Goal: Browse casually: Explore the website without a specific task or goal

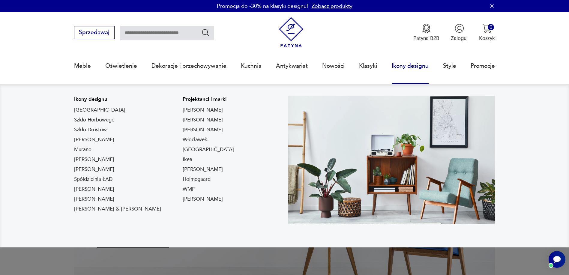
click at [403, 70] on link "Ikony designu" at bounding box center [410, 66] width 37 height 28
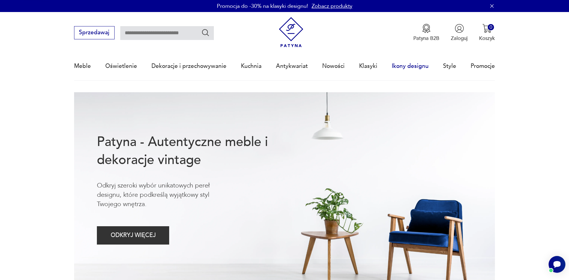
click at [399, 67] on link "Ikony designu" at bounding box center [410, 66] width 37 height 28
click at [370, 67] on link "Klasyki" at bounding box center [368, 66] width 18 height 28
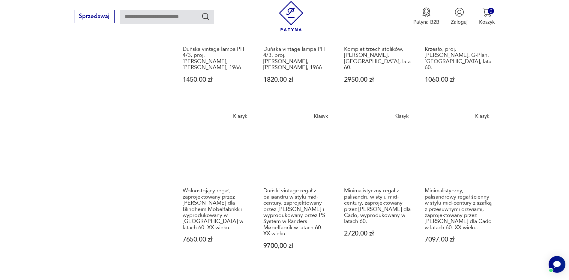
scroll to position [521, 0]
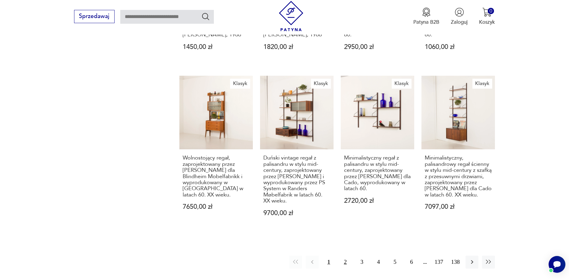
click at [345, 255] on button "2" at bounding box center [345, 261] width 13 height 13
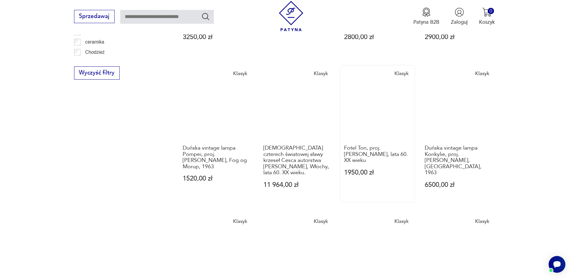
scroll to position [516, 0]
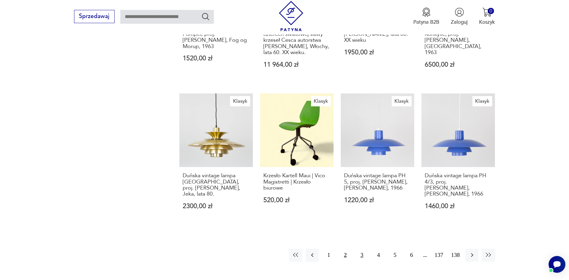
click at [362, 248] on button "3" at bounding box center [362, 254] width 13 height 13
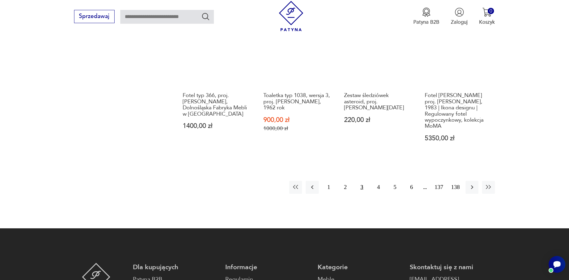
scroll to position [690, 0]
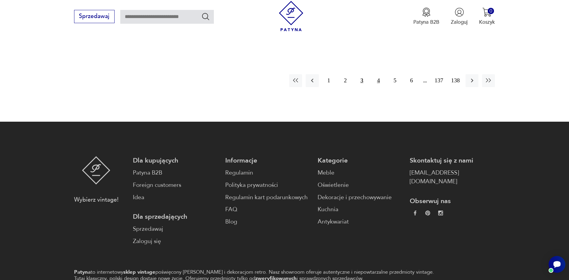
click at [379, 74] on button "4" at bounding box center [378, 80] width 13 height 13
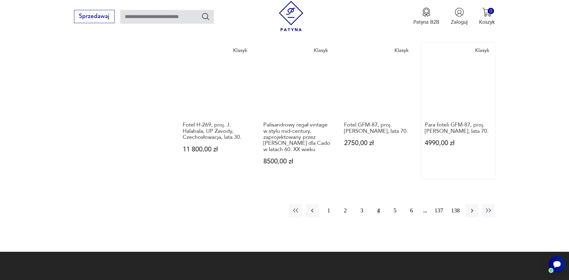
scroll to position [546, 0]
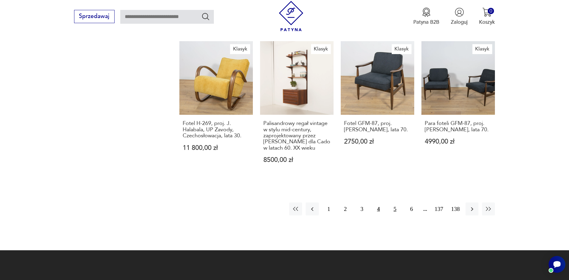
click at [395, 202] on button "5" at bounding box center [395, 208] width 13 height 13
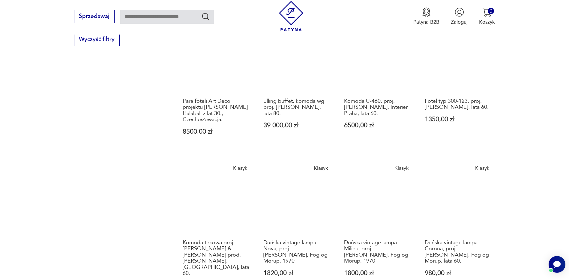
scroll to position [486, 0]
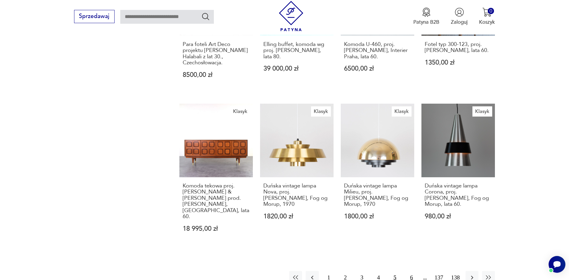
click at [414, 271] on button "6" at bounding box center [411, 277] width 13 height 13
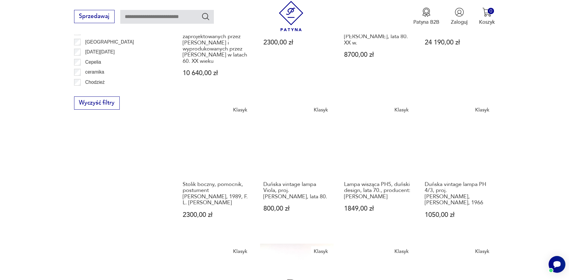
scroll to position [486, 0]
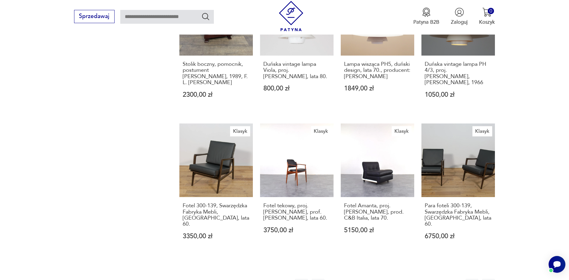
click at [412, 275] on button "7" at bounding box center [411, 284] width 13 height 13
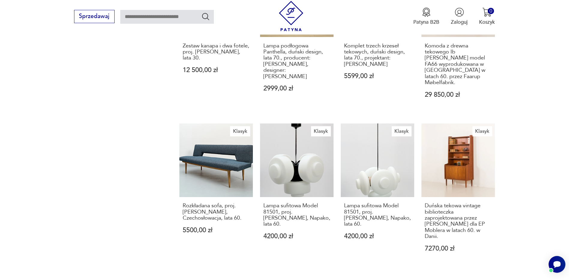
scroll to position [636, 0]
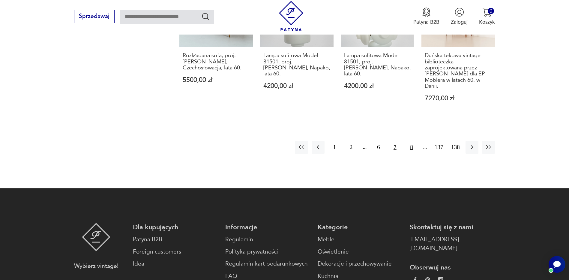
click at [412, 141] on button "8" at bounding box center [411, 147] width 13 height 13
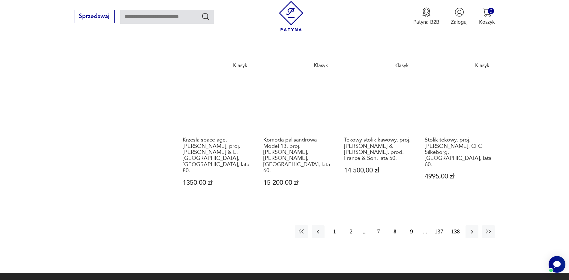
scroll to position [546, 0]
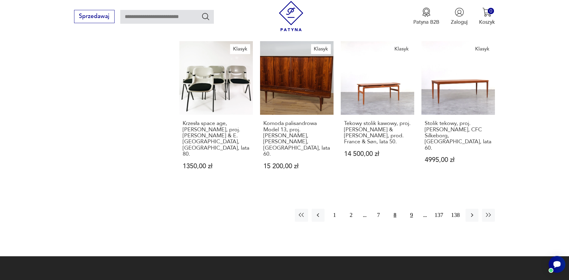
click at [412, 209] on button "9" at bounding box center [411, 215] width 13 height 13
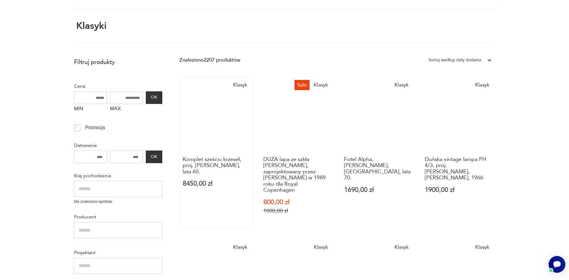
scroll to position [6, 0]
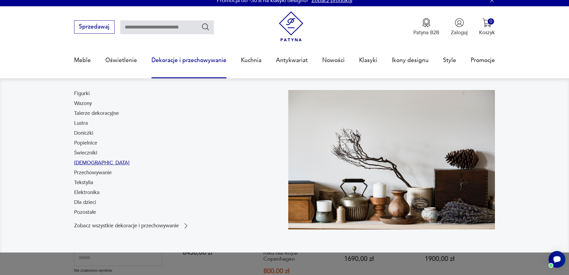
click at [82, 160] on link "[DEMOGRAPHIC_DATA]" at bounding box center [102, 162] width 56 height 7
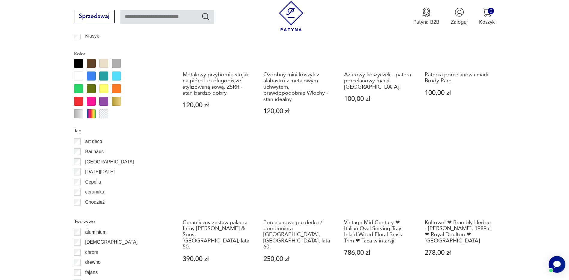
scroll to position [740, 0]
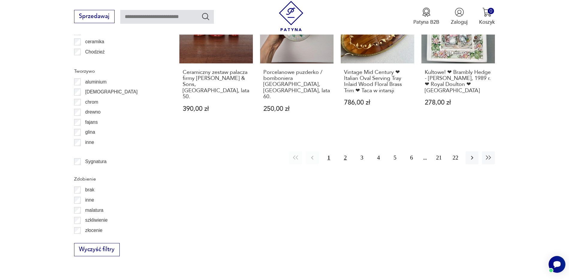
click at [347, 153] on button "2" at bounding box center [345, 157] width 13 height 13
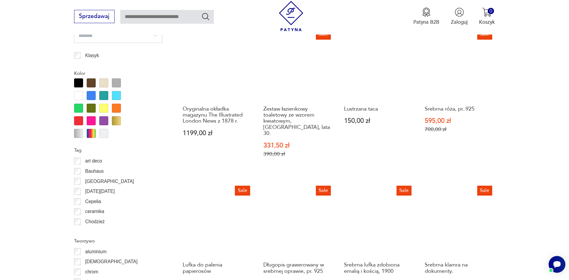
scroll to position [650, 0]
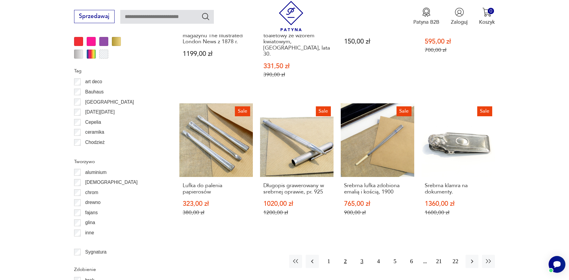
click at [362, 255] on button "3" at bounding box center [362, 260] width 13 height 13
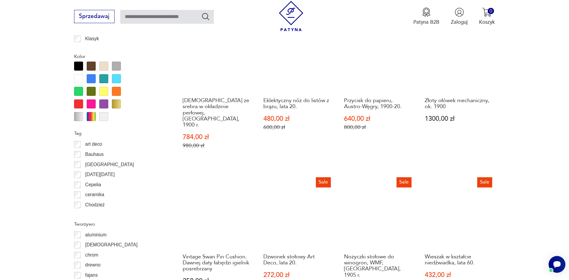
scroll to position [650, 0]
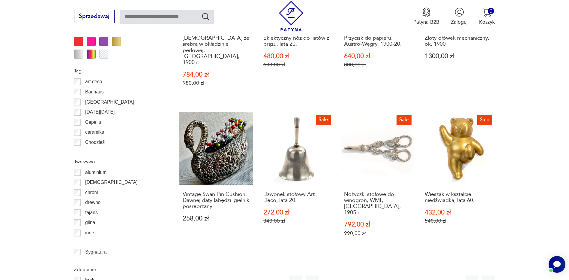
click at [381, 275] on button "4" at bounding box center [378, 281] width 13 height 13
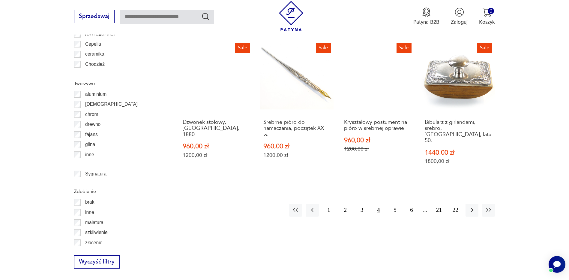
scroll to position [740, 0]
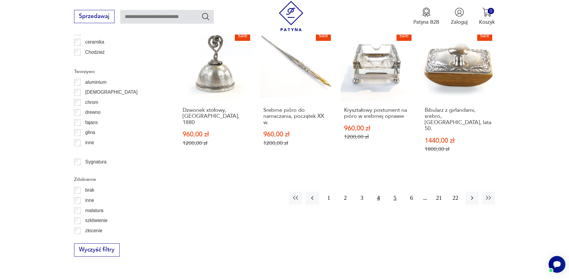
click at [397, 191] on button "5" at bounding box center [395, 197] width 13 height 13
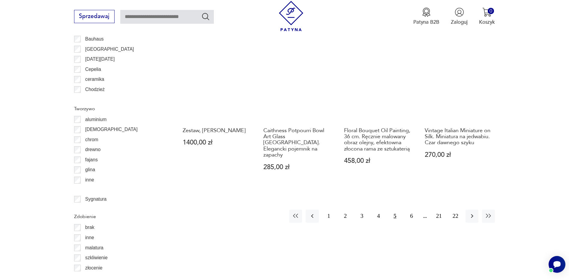
scroll to position [710, 0]
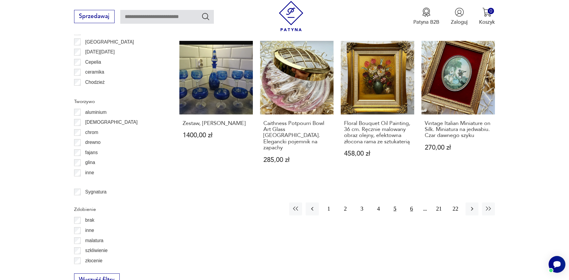
click at [411, 202] on button "6" at bounding box center [411, 208] width 13 height 13
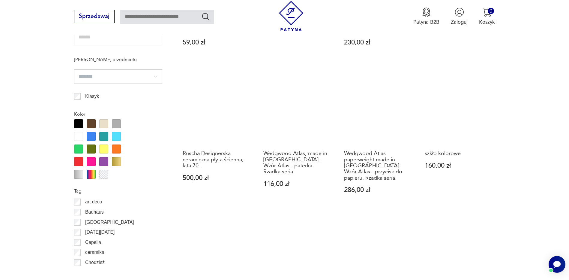
scroll to position [650, 0]
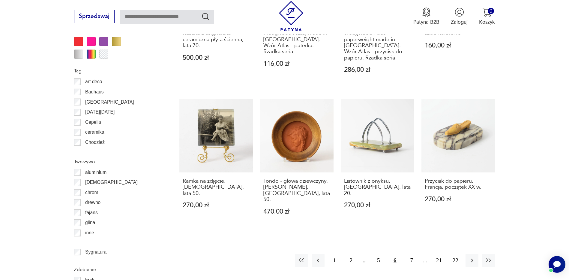
click at [395, 254] on button "6" at bounding box center [395, 260] width 13 height 13
click at [411, 254] on button "7" at bounding box center [411, 260] width 13 height 13
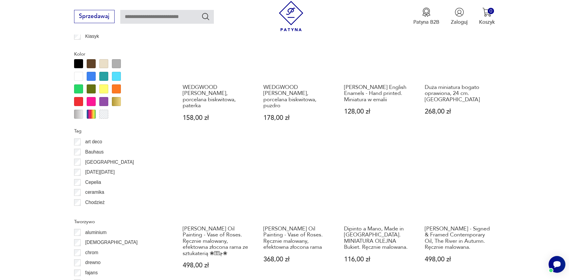
scroll to position [710, 0]
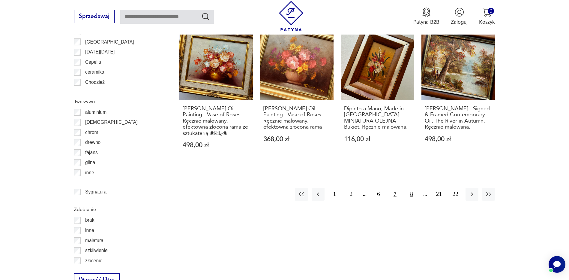
click at [413, 188] on button "8" at bounding box center [411, 194] width 13 height 13
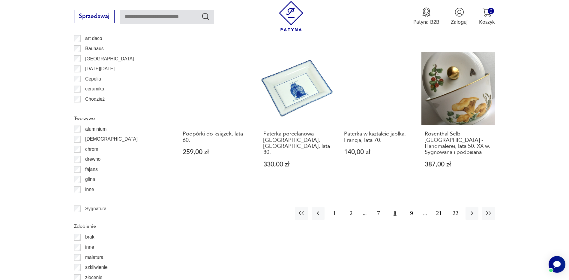
scroll to position [710, 0]
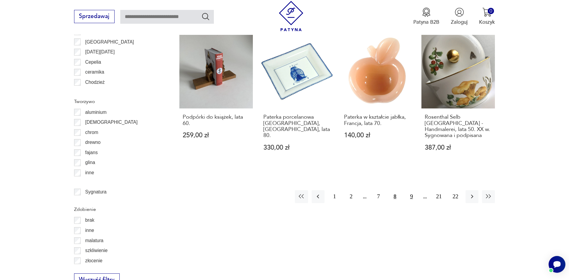
click at [412, 190] on button "9" at bounding box center [411, 196] width 13 height 13
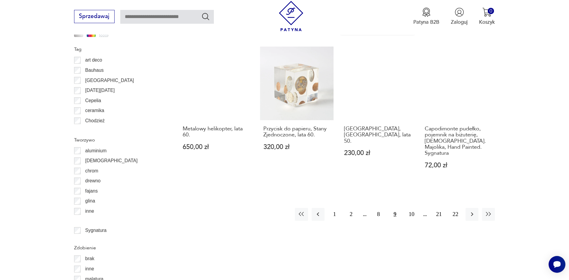
scroll to position [740, 0]
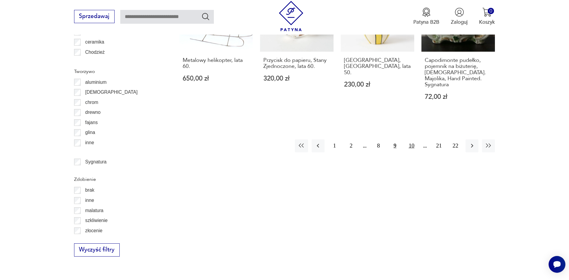
click at [413, 139] on button "10" at bounding box center [411, 145] width 13 height 13
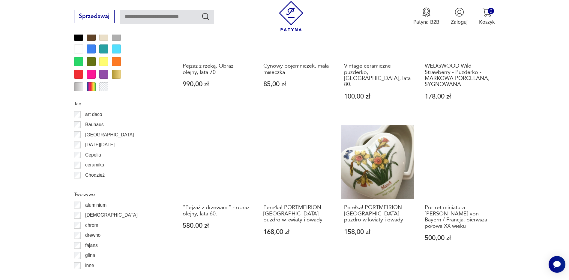
scroll to position [680, 0]
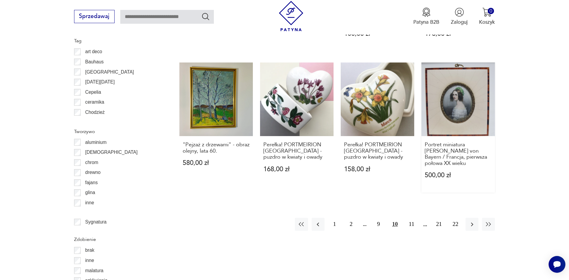
click at [475, 112] on link "Portret miniatura [PERSON_NAME] von Bayern / Francja, pierwsza połowa XX wieku …" at bounding box center [459, 127] width 74 height 130
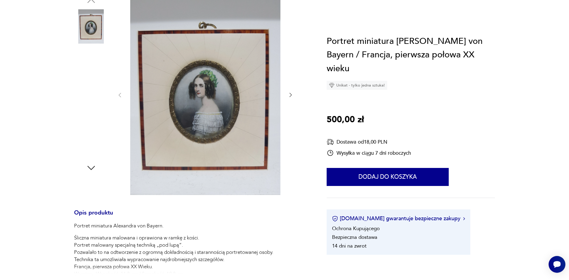
scroll to position [120, 0]
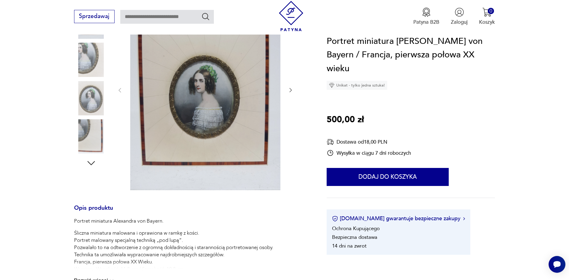
click at [239, 107] on img at bounding box center [205, 89] width 150 height 200
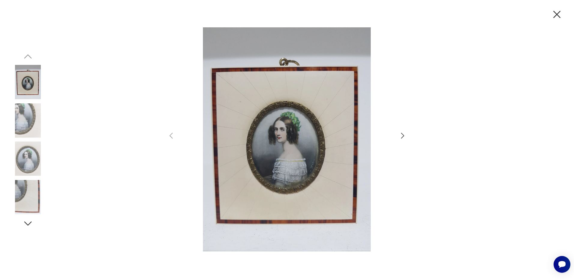
click at [402, 136] on icon "button" at bounding box center [402, 135] width 9 height 9
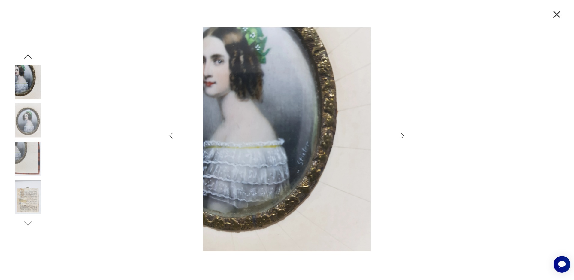
click at [402, 136] on icon "button" at bounding box center [402, 135] width 9 height 9
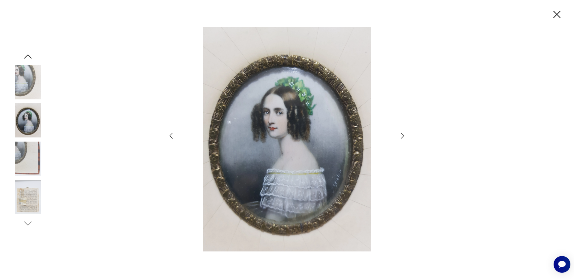
click at [402, 136] on icon "button" at bounding box center [402, 135] width 9 height 9
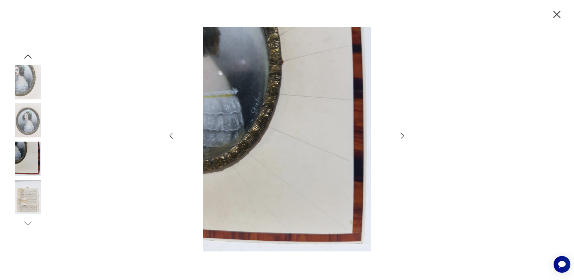
click at [402, 136] on icon "button" at bounding box center [402, 135] width 9 height 9
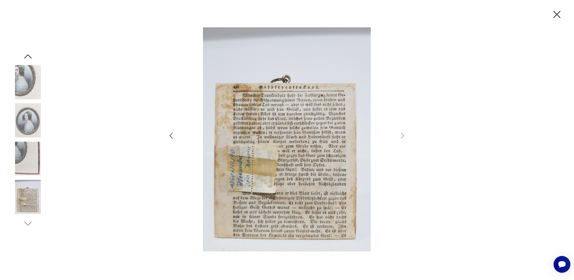
click at [559, 15] on icon "button" at bounding box center [556, 14] width 13 height 13
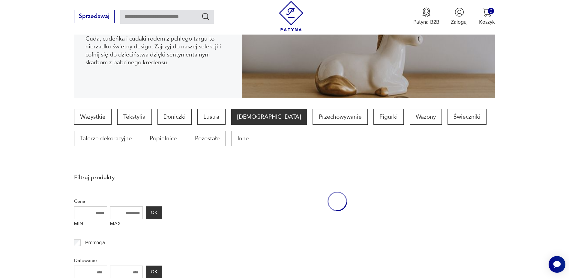
scroll to position [746, 0]
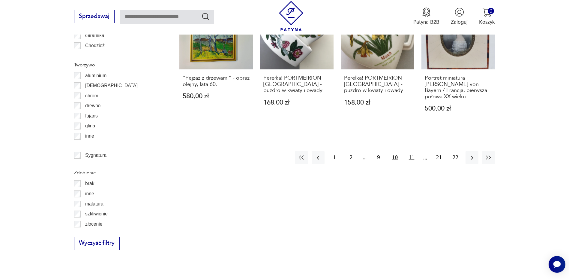
click at [410, 151] on button "11" at bounding box center [411, 157] width 13 height 13
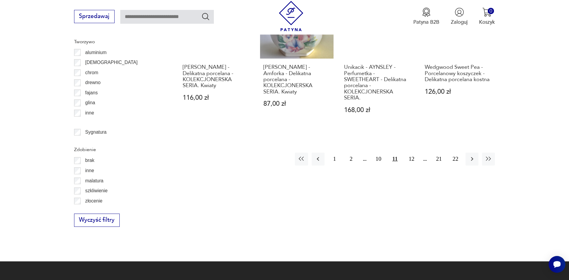
scroll to position [770, 0]
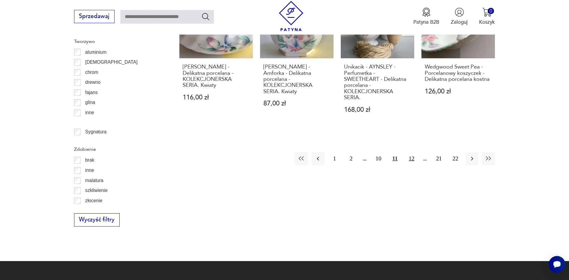
click at [413, 152] on button "12" at bounding box center [411, 158] width 13 height 13
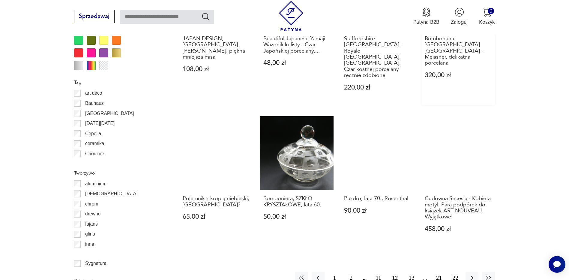
scroll to position [650, 0]
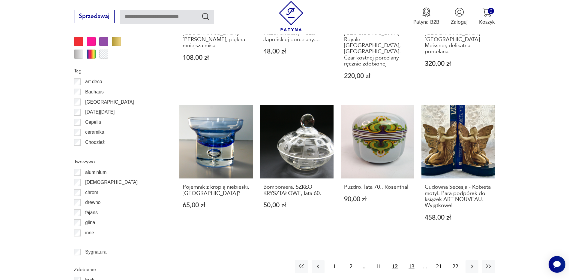
click at [414, 260] on button "13" at bounding box center [411, 266] width 13 height 13
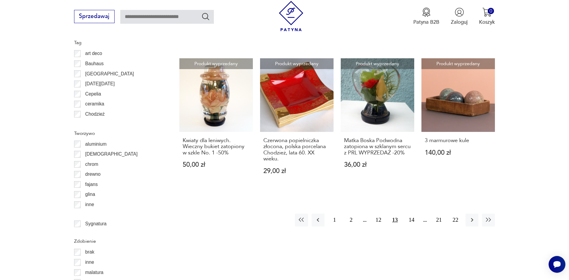
scroll to position [680, 0]
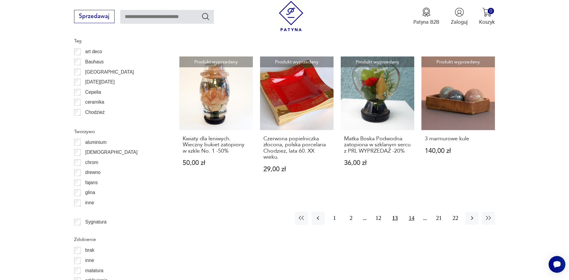
click at [409, 212] on button "14" at bounding box center [411, 218] width 13 height 13
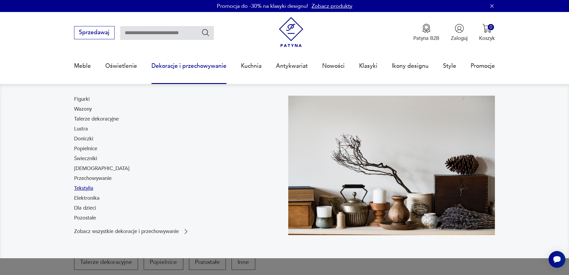
click at [79, 189] on link "Tekstylia" at bounding box center [83, 188] width 19 height 7
click at [86, 108] on link "Wazony" at bounding box center [83, 109] width 18 height 7
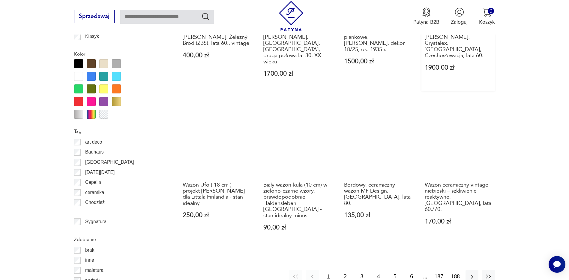
scroll to position [650, 0]
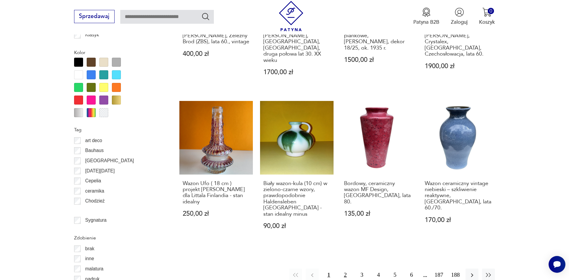
click at [345, 268] on button "2" at bounding box center [345, 274] width 13 height 13
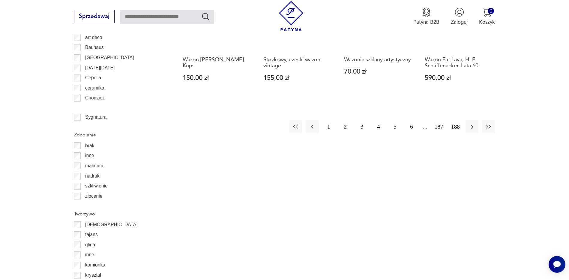
scroll to position [770, 0]
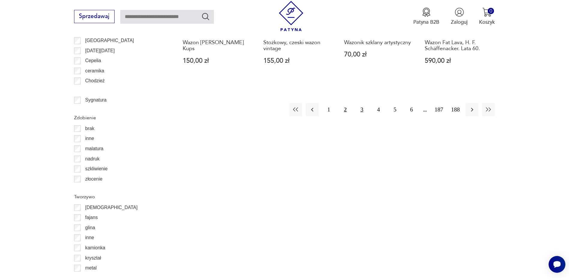
click at [364, 103] on button "3" at bounding box center [362, 109] width 13 height 13
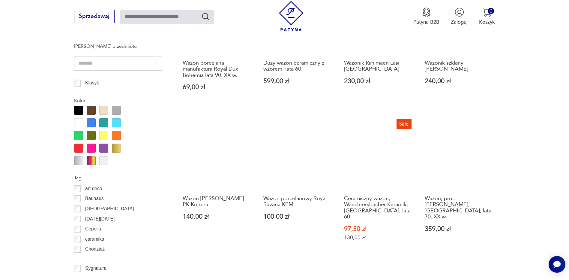
scroll to position [710, 0]
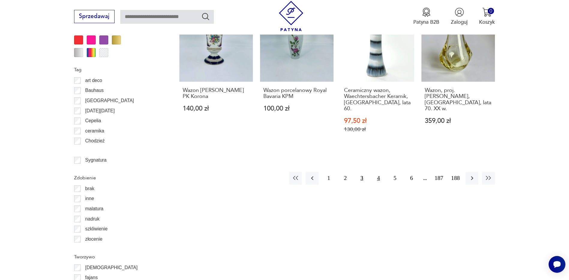
click at [379, 172] on button "4" at bounding box center [378, 178] width 13 height 13
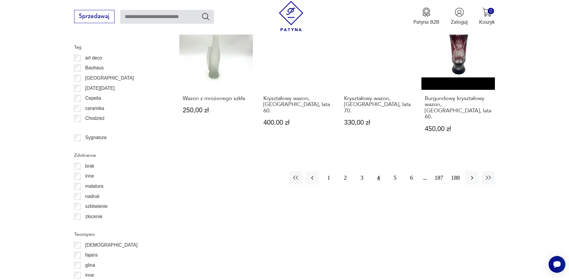
scroll to position [740, 0]
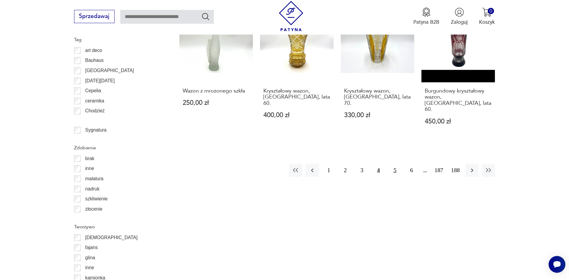
click at [397, 164] on button "5" at bounding box center [395, 170] width 13 height 13
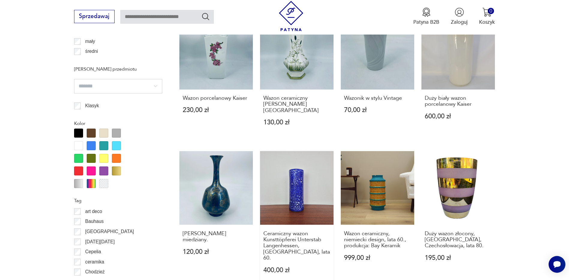
scroll to position [590, 0]
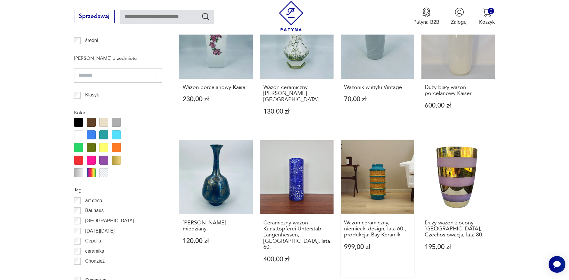
click at [391, 220] on h3 "Wazon ceramiczny, niemiecki design, lata 60., produkcja: Bay Keramik" at bounding box center [377, 229] width 67 height 18
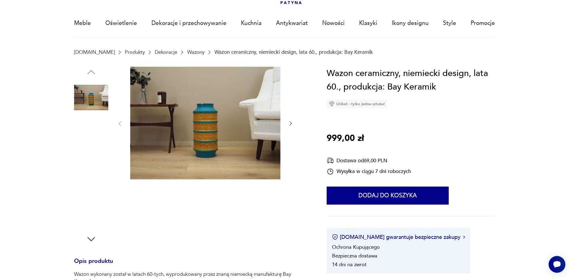
scroll to position [150, 0]
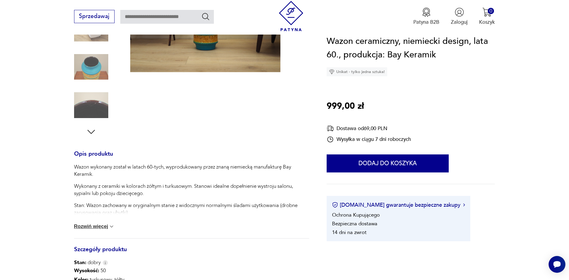
click at [84, 113] on img at bounding box center [91, 105] width 34 height 34
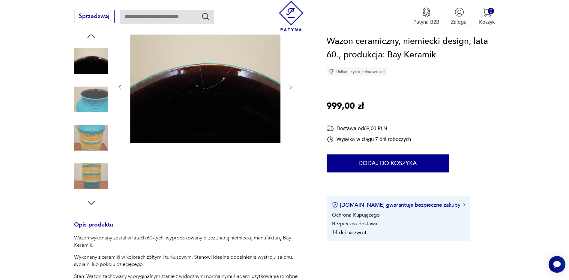
scroll to position [180, 0]
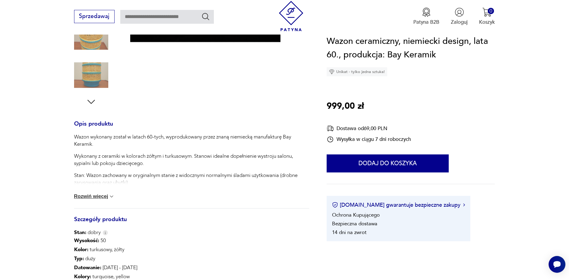
click at [97, 195] on button "Rozwiń więcej" at bounding box center [94, 196] width 41 height 6
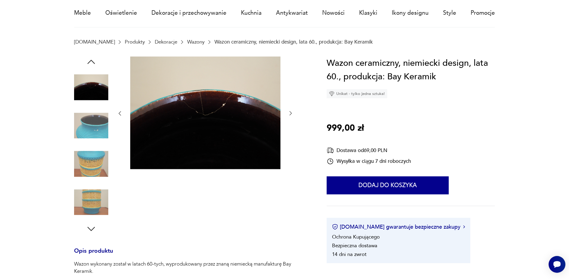
scroll to position [120, 0]
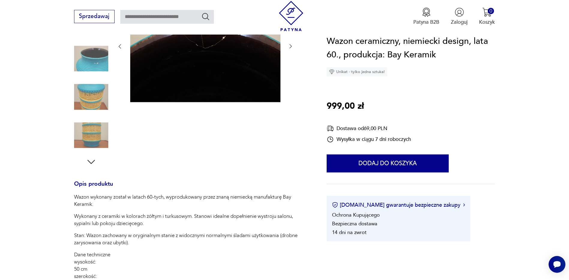
click at [92, 162] on icon "button" at bounding box center [91, 161] width 11 height 11
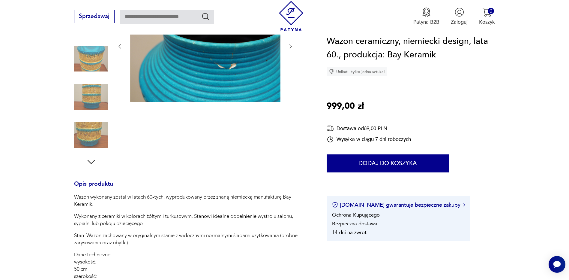
click at [92, 162] on icon "button" at bounding box center [91, 161] width 11 height 11
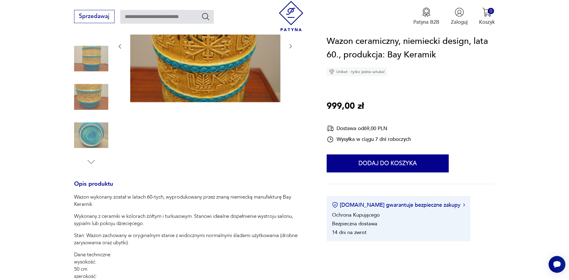
click at [91, 143] on img at bounding box center [91, 135] width 34 height 34
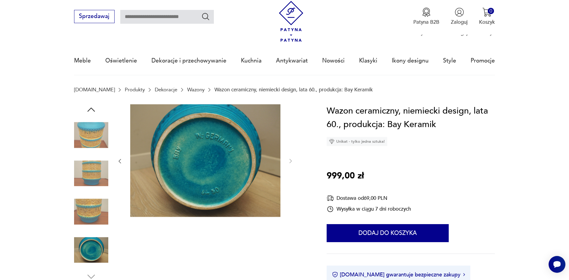
scroll to position [0, 0]
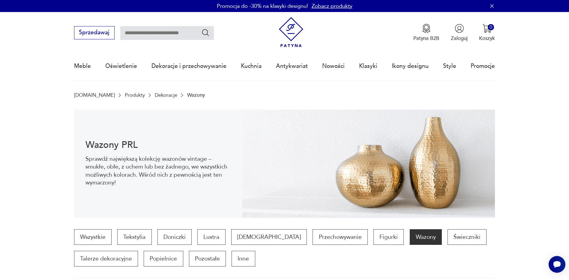
scroll to position [656, 0]
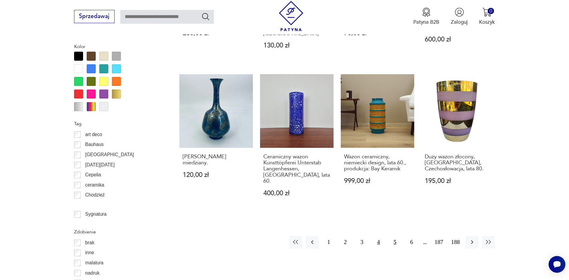
click at [379, 236] on button "4" at bounding box center [378, 242] width 13 height 13
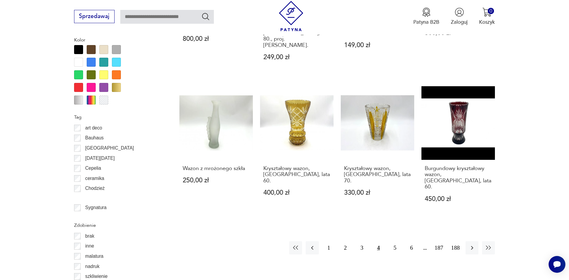
scroll to position [710, 0]
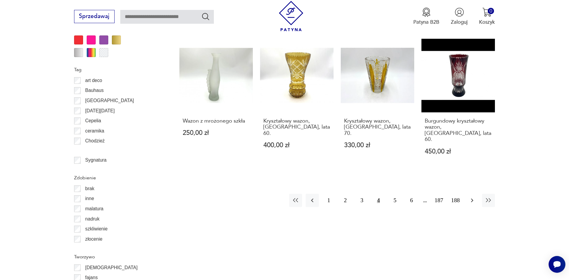
click at [470, 197] on icon "button" at bounding box center [472, 200] width 7 height 7
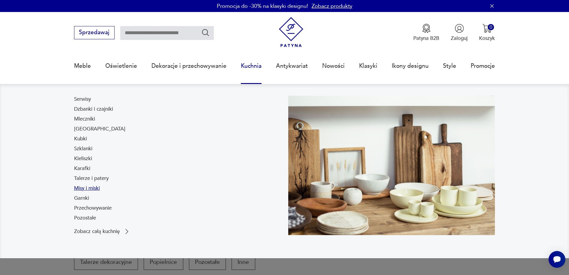
click at [83, 186] on link "Misy i miski" at bounding box center [87, 188] width 26 height 7
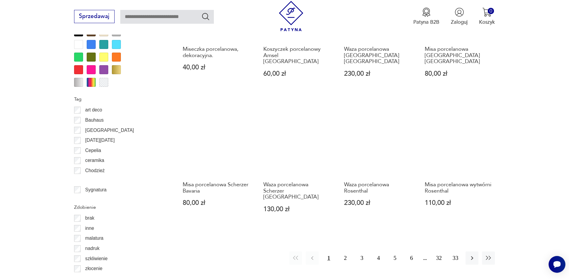
scroll to position [680, 0]
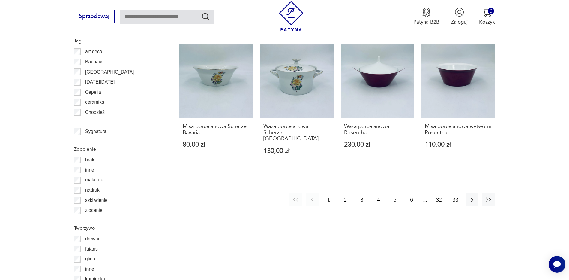
click at [346, 193] on button "2" at bounding box center [345, 199] width 13 height 13
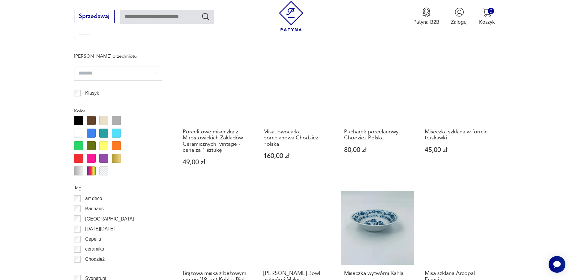
scroll to position [620, 0]
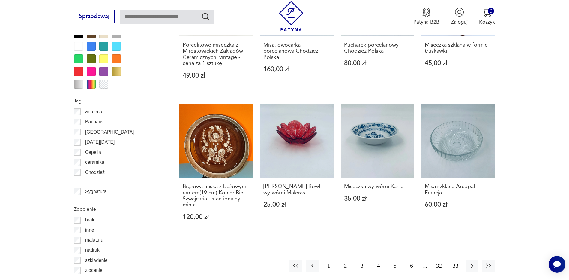
click at [365, 266] on button "3" at bounding box center [362, 265] width 13 height 13
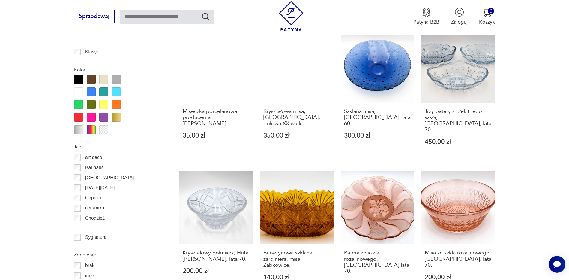
scroll to position [650, 0]
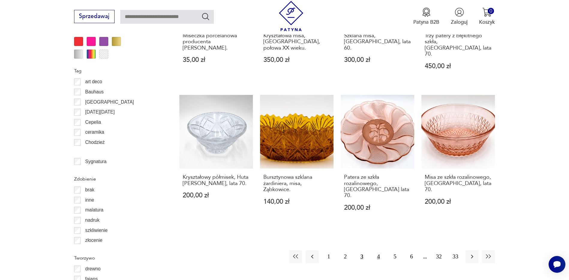
click at [378, 250] on button "4" at bounding box center [378, 256] width 13 height 13
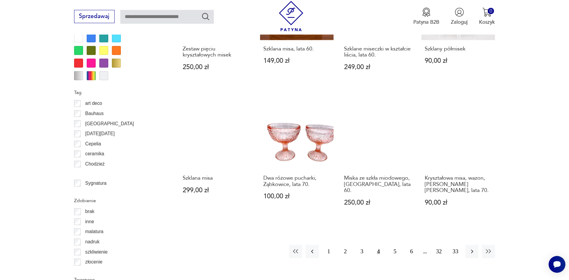
scroll to position [680, 0]
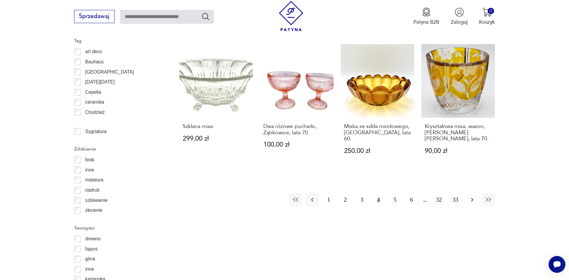
click at [475, 196] on icon "button" at bounding box center [472, 199] width 7 height 7
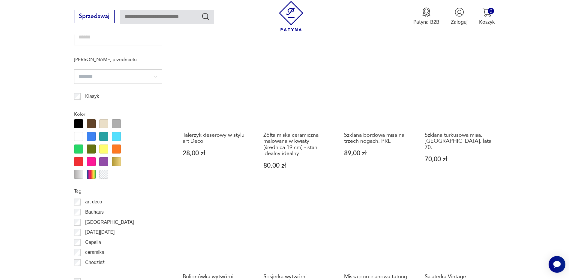
scroll to position [650, 0]
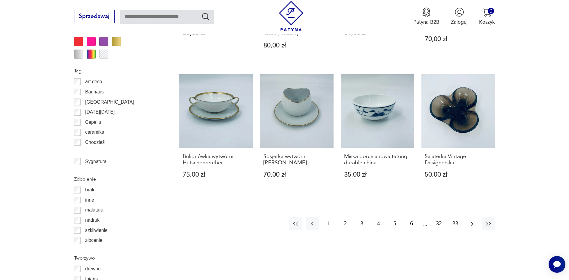
click at [472, 220] on icon "button" at bounding box center [472, 223] width 7 height 7
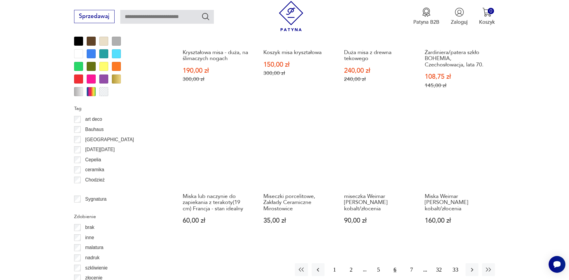
scroll to position [650, 0]
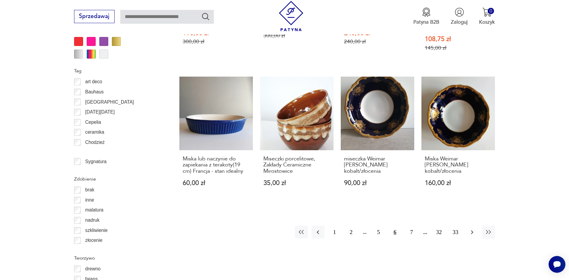
click at [472, 231] on icon "button" at bounding box center [472, 232] width 2 height 4
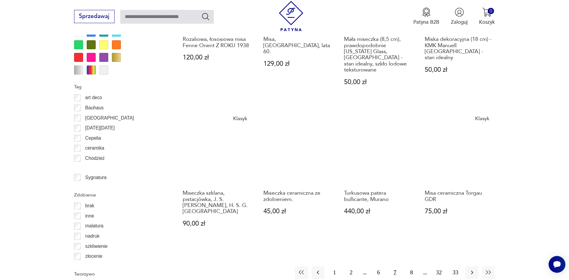
scroll to position [710, 0]
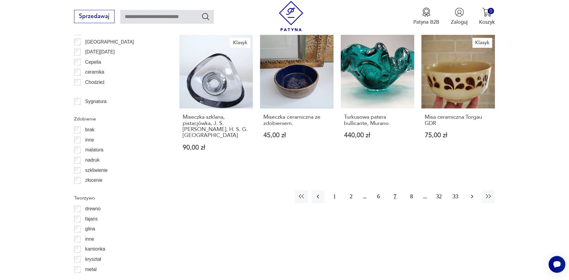
click at [473, 193] on icon "button" at bounding box center [472, 196] width 7 height 7
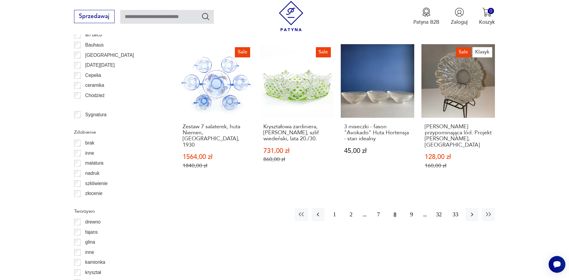
scroll to position [800, 0]
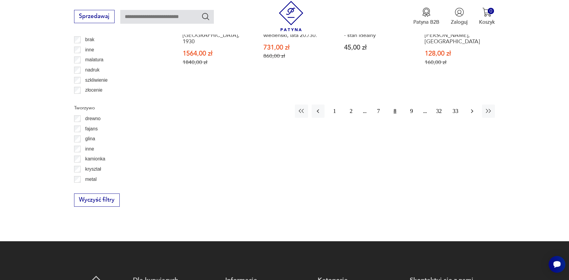
click at [474, 104] on button "button" at bounding box center [472, 110] width 13 height 13
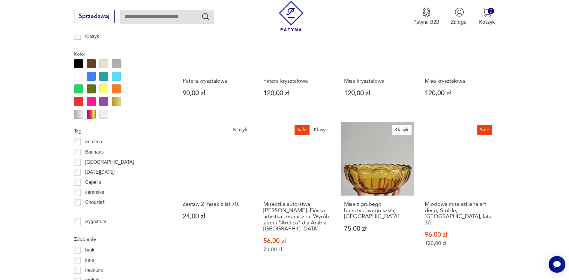
scroll to position [740, 0]
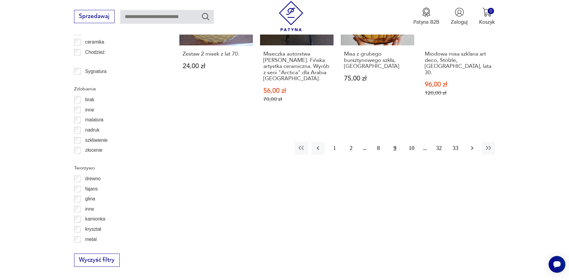
click at [470, 144] on icon "button" at bounding box center [472, 147] width 7 height 7
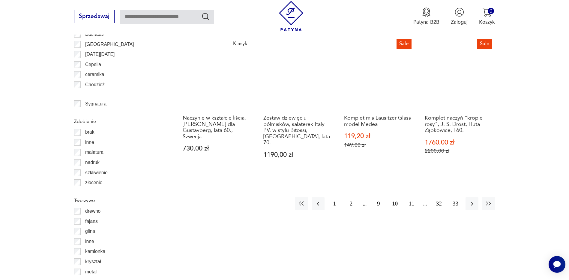
scroll to position [770, 0]
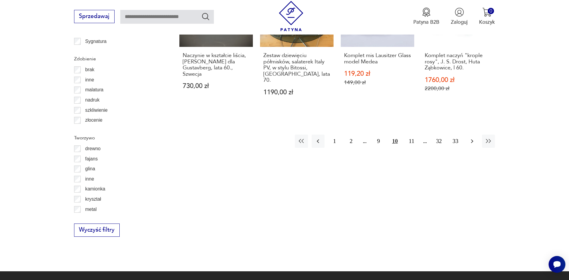
click at [473, 137] on icon "button" at bounding box center [472, 140] width 7 height 7
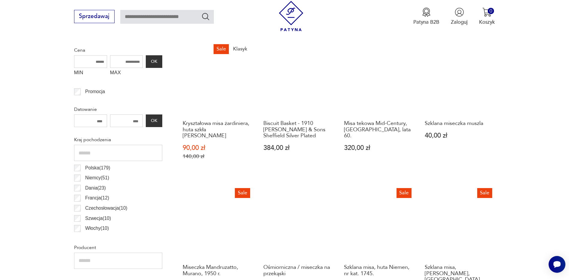
scroll to position [260, 0]
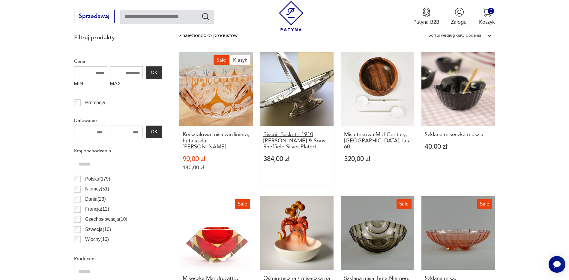
click at [303, 140] on h3 "Biscuit Basket - 1910 [PERSON_NAME] & Sons Sheffield Silver Plated" at bounding box center [296, 140] width 67 height 18
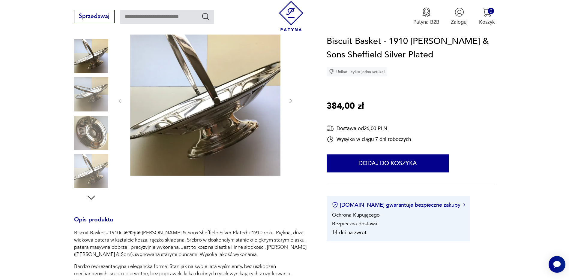
scroll to position [90, 0]
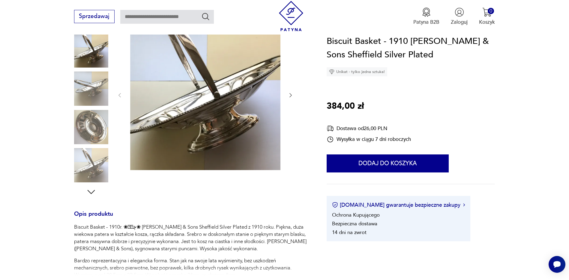
click at [90, 191] on icon "button" at bounding box center [91, 191] width 11 height 11
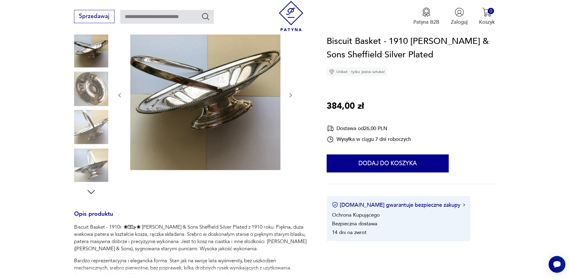
click at [90, 191] on icon "button" at bounding box center [91, 191] width 11 height 11
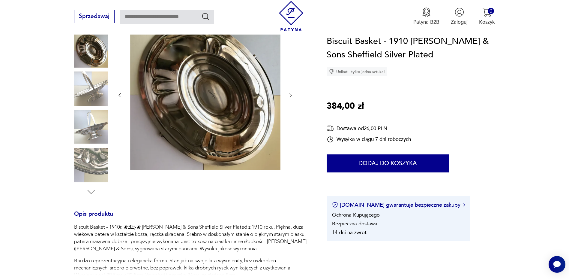
click at [96, 173] on img at bounding box center [91, 165] width 34 height 34
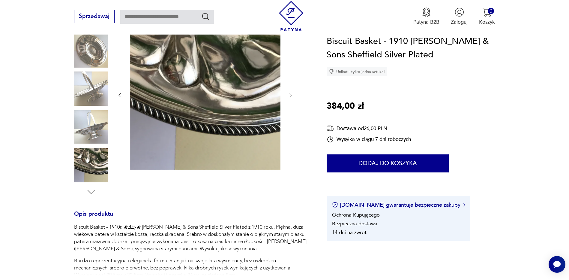
click at [101, 135] on img at bounding box center [91, 127] width 34 height 34
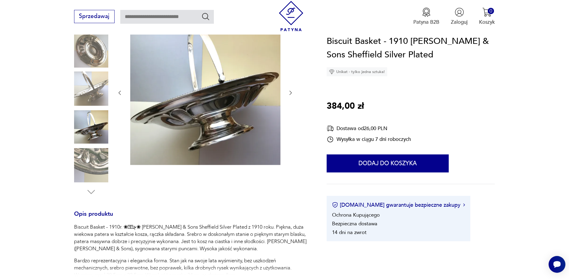
click at [99, 92] on img at bounding box center [91, 88] width 34 height 34
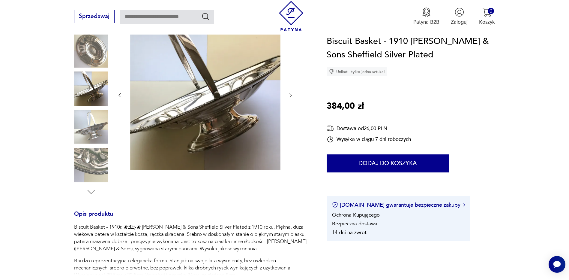
click at [101, 47] on img at bounding box center [91, 50] width 34 height 34
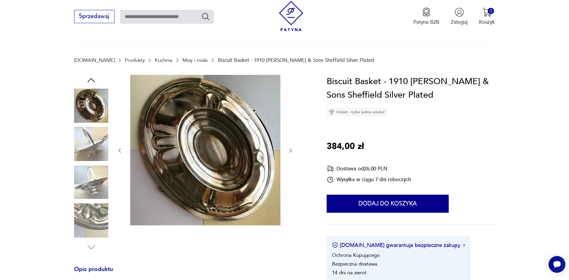
scroll to position [0, 0]
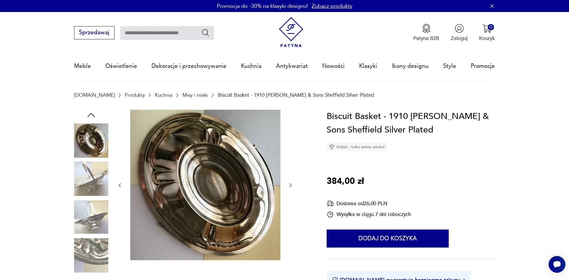
click at [209, 176] on img at bounding box center [205, 185] width 150 height 150
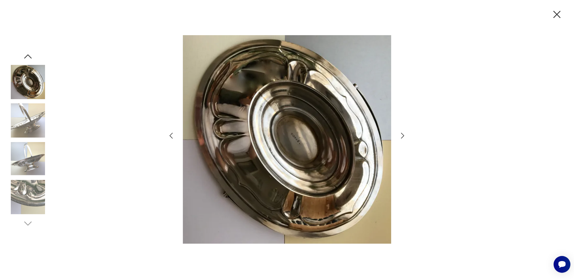
click at [559, 17] on icon "button" at bounding box center [556, 14] width 7 height 7
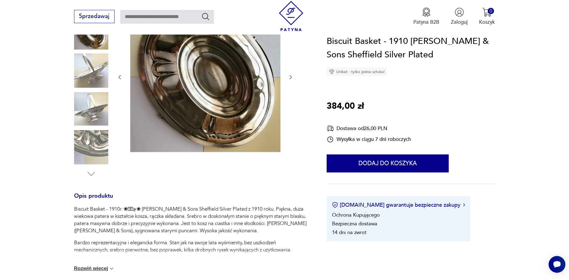
scroll to position [120, 0]
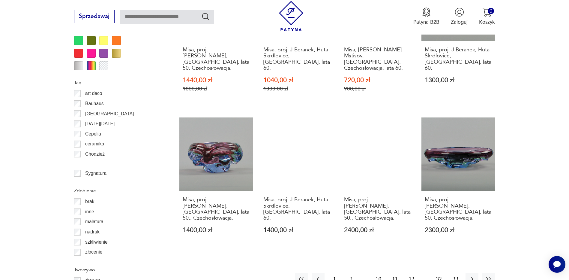
scroll to position [650, 0]
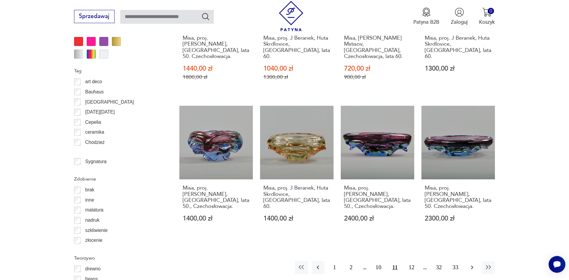
click at [470, 263] on icon "button" at bounding box center [472, 266] width 7 height 7
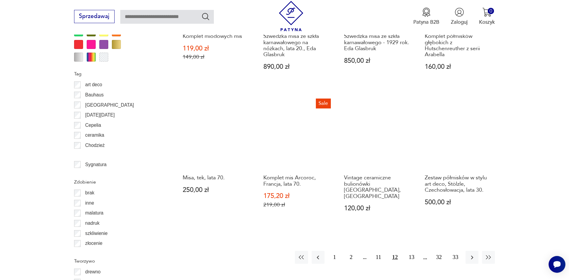
scroll to position [650, 0]
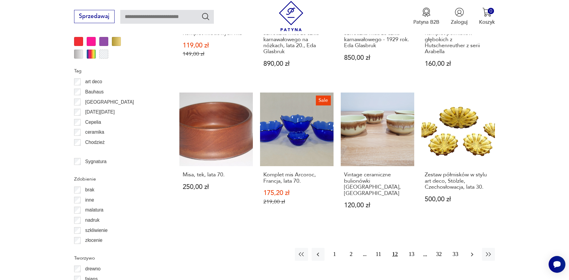
click at [475, 251] on icon "button" at bounding box center [472, 254] width 7 height 7
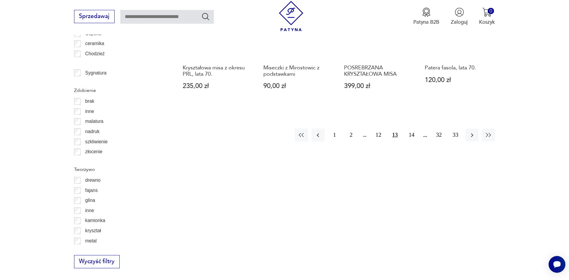
scroll to position [740, 0]
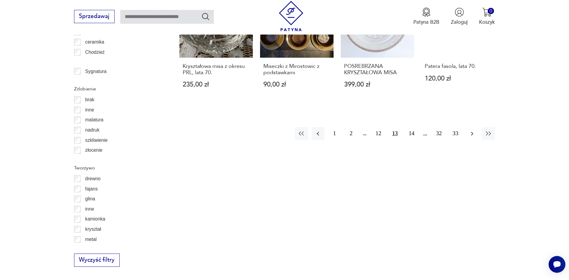
click at [470, 130] on icon "button" at bounding box center [472, 133] width 7 height 7
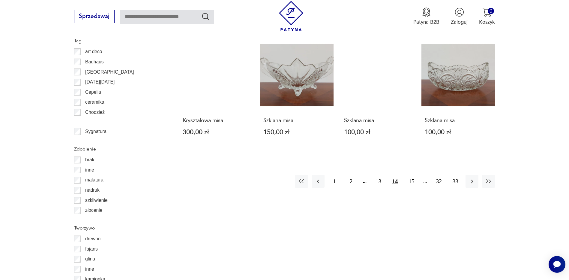
scroll to position [770, 0]
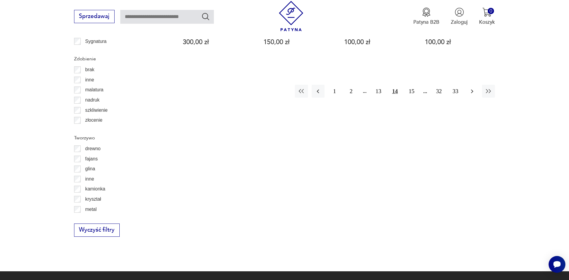
click at [473, 89] on icon "button" at bounding box center [472, 91] width 7 height 7
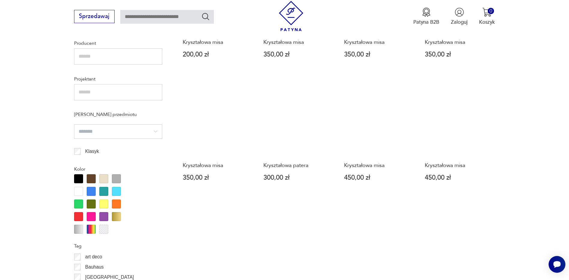
scroll to position [620, 0]
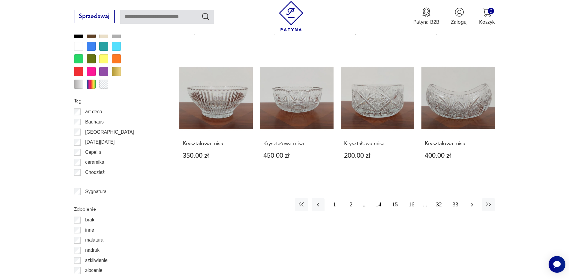
click at [472, 204] on icon "button" at bounding box center [472, 204] width 7 height 7
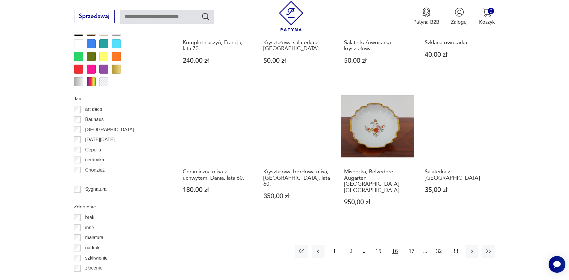
scroll to position [680, 0]
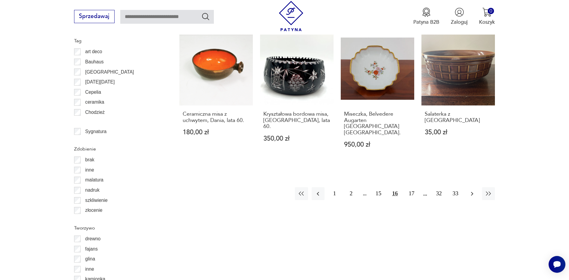
click at [475, 190] on icon "button" at bounding box center [472, 193] width 7 height 7
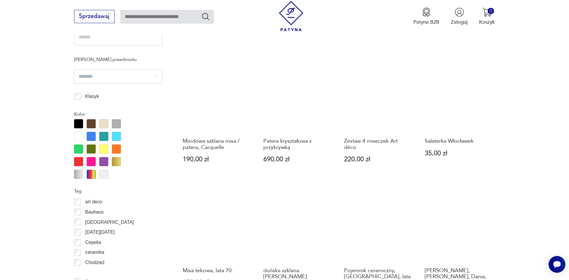
scroll to position [680, 0]
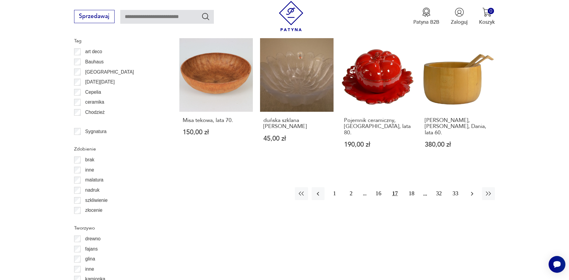
click at [476, 187] on button "button" at bounding box center [472, 193] width 13 height 13
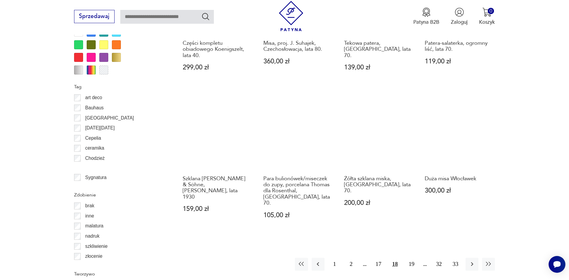
scroll to position [710, 0]
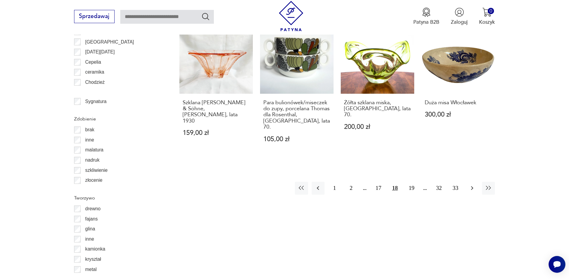
click at [474, 184] on icon "button" at bounding box center [472, 187] width 7 height 7
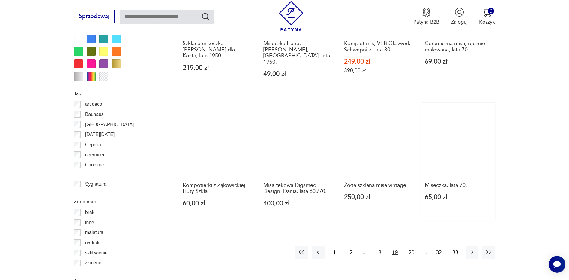
scroll to position [680, 0]
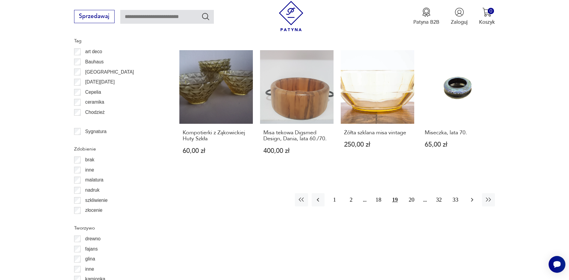
click at [473, 196] on icon "button" at bounding box center [472, 199] width 7 height 7
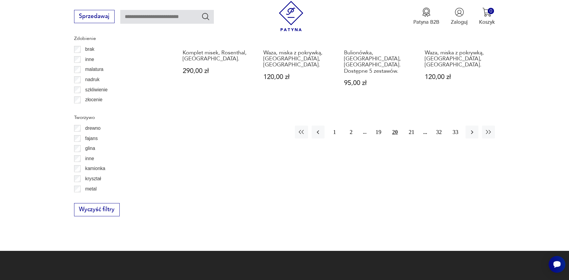
scroll to position [800, 0]
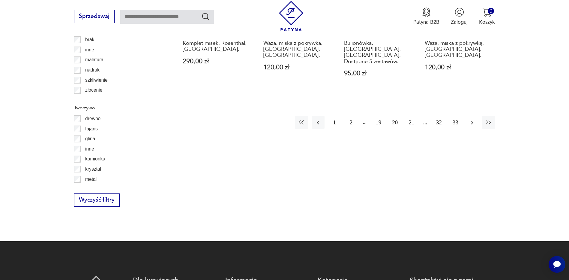
click at [473, 119] on icon "button" at bounding box center [472, 122] width 7 height 7
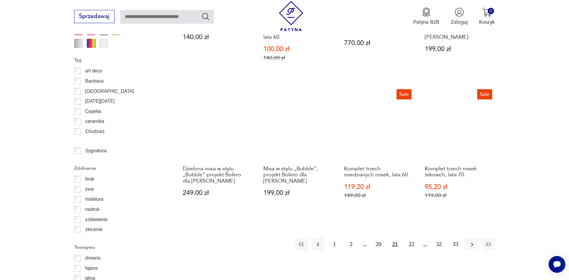
scroll to position [740, 0]
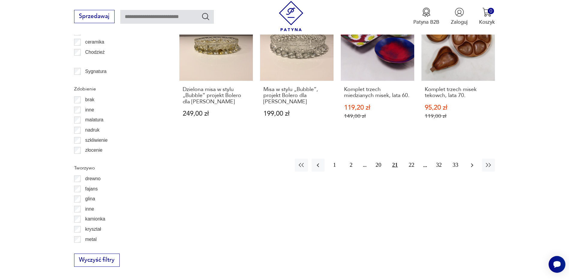
click at [472, 161] on icon "button" at bounding box center [472, 164] width 7 height 7
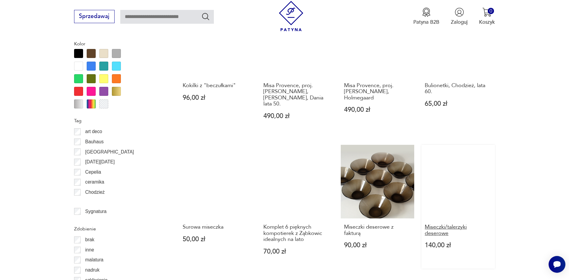
scroll to position [680, 0]
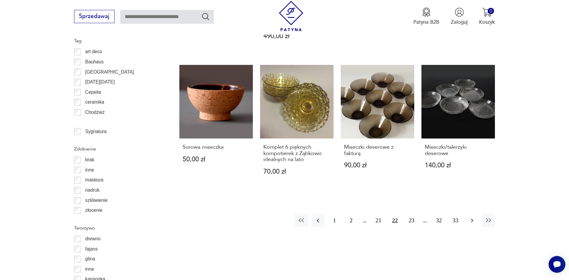
click at [471, 217] on icon "button" at bounding box center [472, 220] width 7 height 7
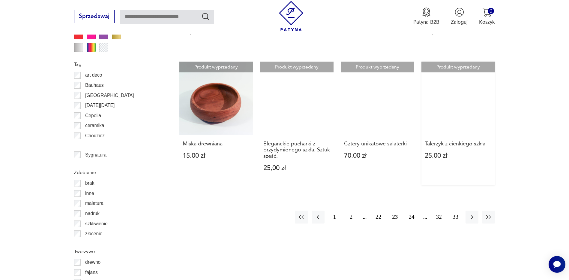
scroll to position [740, 0]
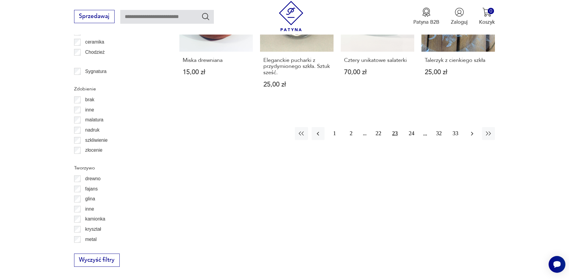
click at [473, 130] on icon "button" at bounding box center [472, 133] width 7 height 7
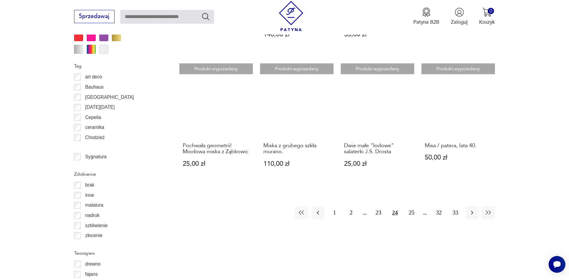
scroll to position [710, 0]
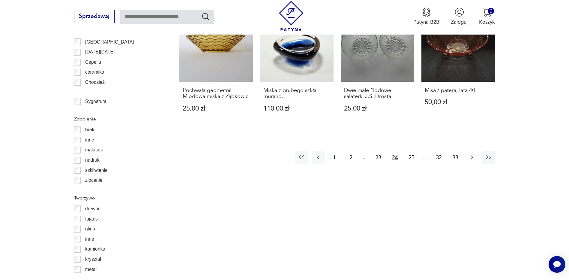
click at [474, 162] on button "button" at bounding box center [472, 157] width 13 height 13
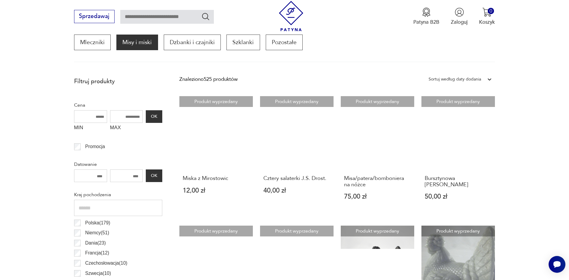
scroll to position [200, 0]
